Goal: Task Accomplishment & Management: Manage account settings

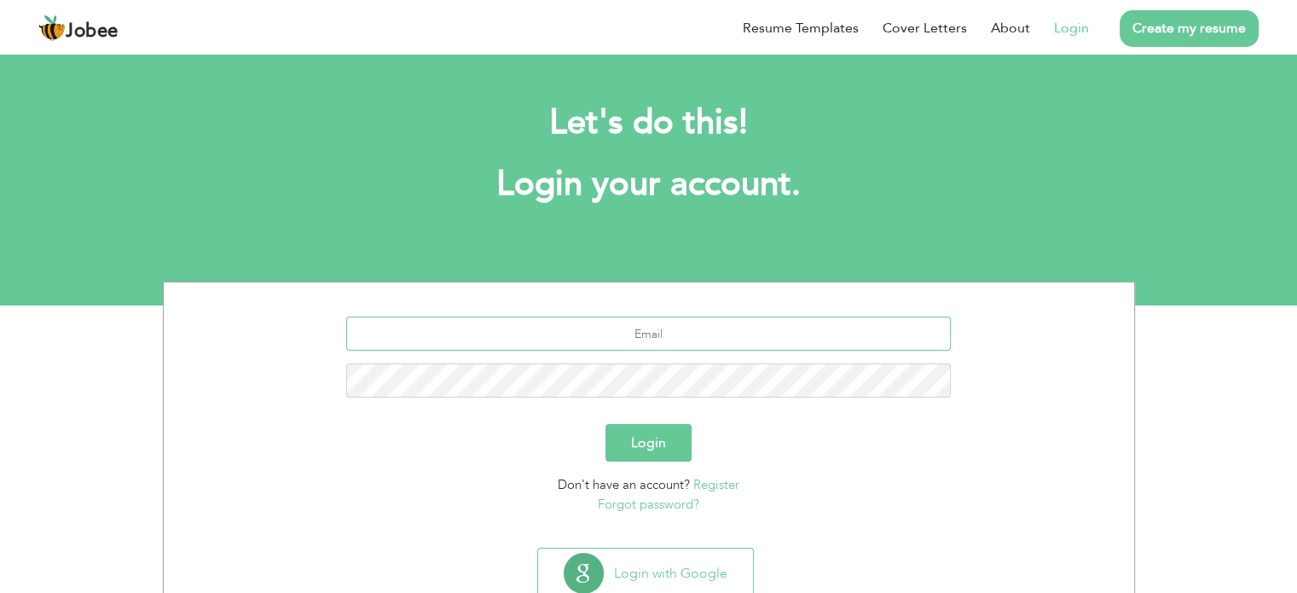
click at [766, 338] on input "text" at bounding box center [648, 333] width 605 height 34
type input "[EMAIL_ADDRESS][DOMAIN_NAME]"
click at [606, 424] on button "Login" at bounding box center [649, 443] width 86 height 38
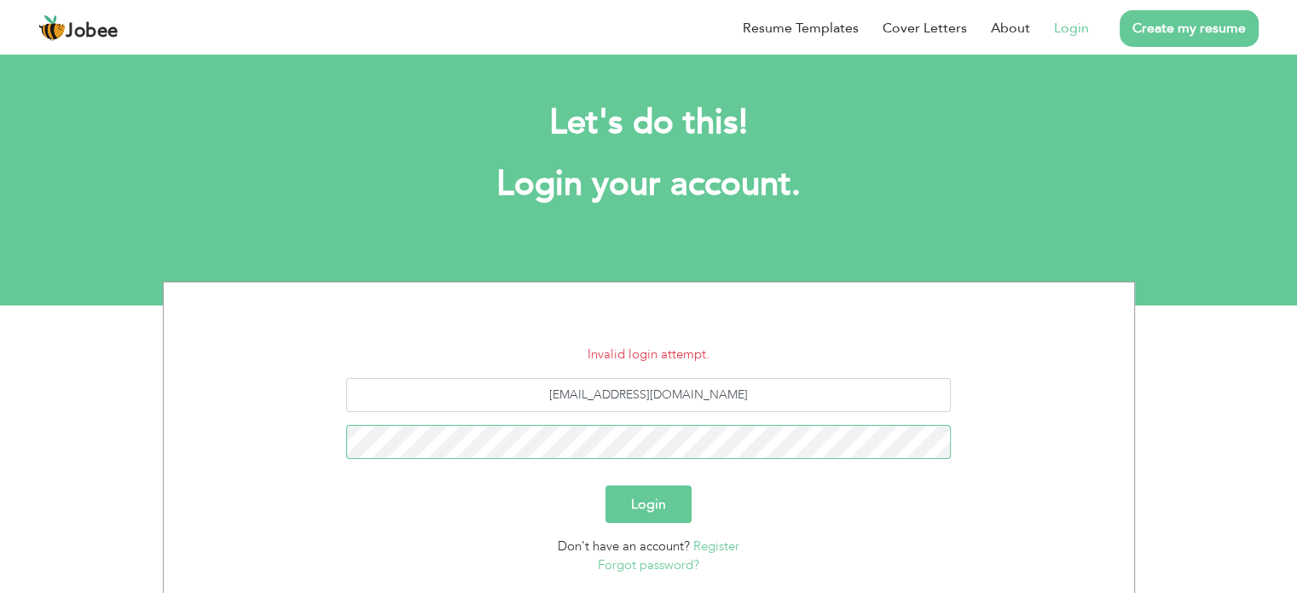
click at [606, 485] on button "Login" at bounding box center [649, 504] width 86 height 38
